Goal: Transaction & Acquisition: Purchase product/service

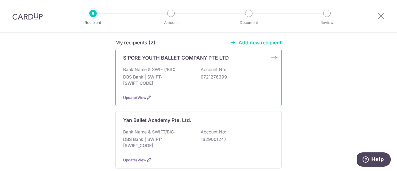
scroll to position [62, 0]
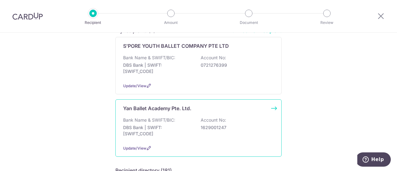
click at [185, 137] on div "Bank Name & SWIFT/BIC: DBS Bank | SWIFT: DBSSSGSGXXX Account No: 1629001247" at bounding box center [198, 128] width 151 height 23
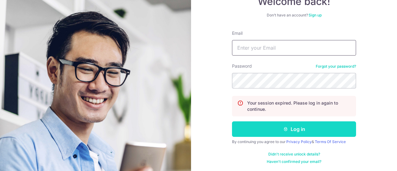
type input "womanstyles@gmail.com"
click at [315, 128] on button "Log in" at bounding box center [294, 129] width 124 height 16
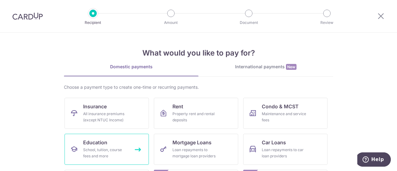
click at [122, 149] on div "School, tuition, course fees and more" at bounding box center [105, 153] width 45 height 12
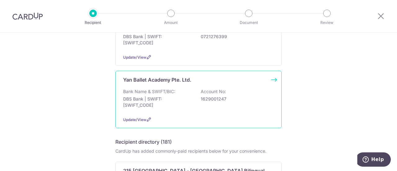
scroll to position [93, 0]
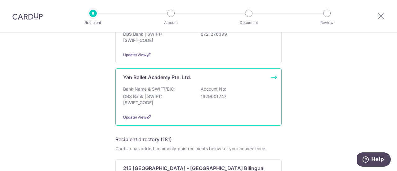
click at [237, 109] on div "Yan Ballet Academy Pte. Ltd. Bank Name & SWIFT/BIC: DBS Bank | SWIFT: [SWIFT_CO…" at bounding box center [198, 96] width 166 height 57
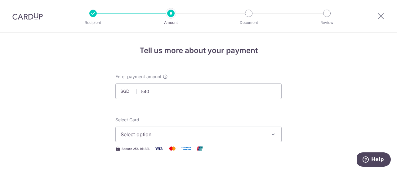
type input "540.00"
click at [156, 131] on span "Select option" at bounding box center [193, 134] width 145 height 7
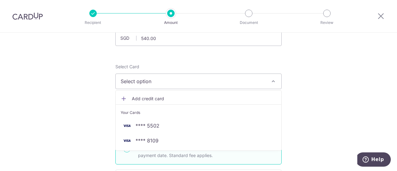
scroll to position [62, 0]
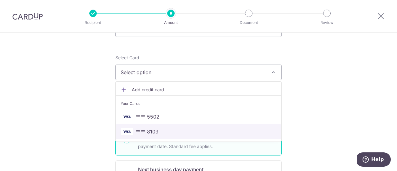
click at [130, 131] on img at bounding box center [127, 131] width 12 height 7
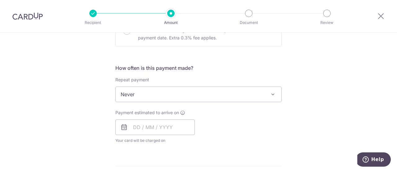
scroll to position [248, 0]
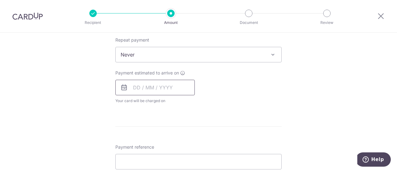
click at [132, 85] on input "text" at bounding box center [154, 88] width 79 height 16
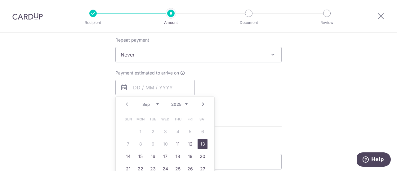
click at [202, 144] on link "13" at bounding box center [203, 144] width 10 height 10
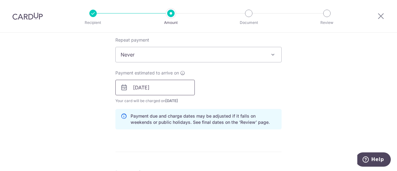
click at [169, 84] on input "13/09/2025" at bounding box center [154, 88] width 79 height 16
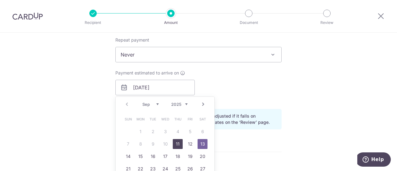
click at [176, 142] on link "11" at bounding box center [178, 144] width 10 height 10
type input "11/09/2025"
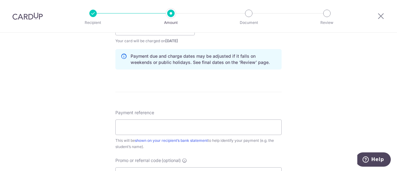
scroll to position [310, 0]
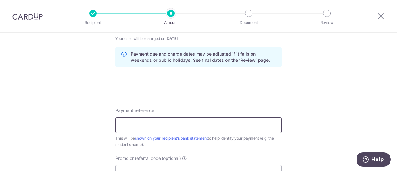
click at [141, 121] on input "Payment reference" at bounding box center [198, 125] width 166 height 16
paste input "INV-29808-SB"
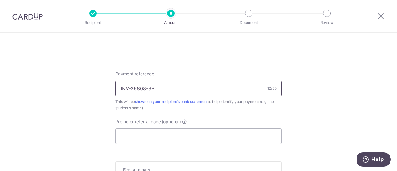
scroll to position [372, 0]
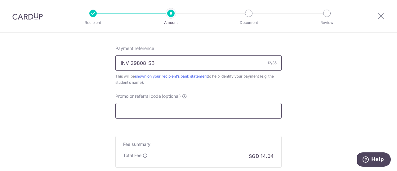
type input "INV-29808-SB"
click at [138, 109] on input "Promo or referral code (optional)" at bounding box center [198, 111] width 166 height 16
click at [123, 113] on input "Promo or referral code (optional)" at bounding box center [198, 111] width 166 height 16
paste input "OFF225"
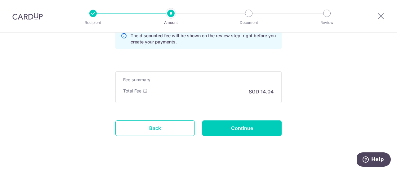
scroll to position [465, 0]
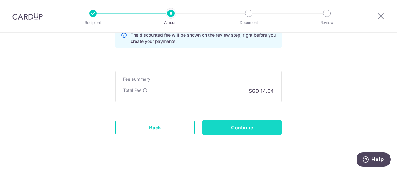
type input "OFF225"
click at [256, 126] on input "Continue" at bounding box center [241, 128] width 79 height 16
type input "Create Schedule"
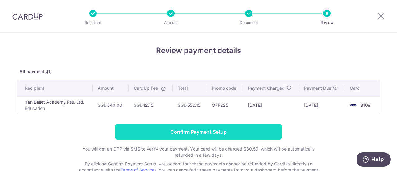
click at [258, 127] on input "Confirm Payment Setup" at bounding box center [198, 132] width 166 height 16
